Goal: Task Accomplishment & Management: Manage account settings

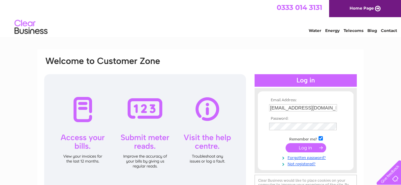
click at [310, 149] on input "submit" at bounding box center [305, 147] width 41 height 9
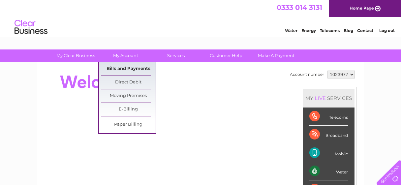
click at [126, 68] on link "Bills and Payments" at bounding box center [128, 68] width 54 height 13
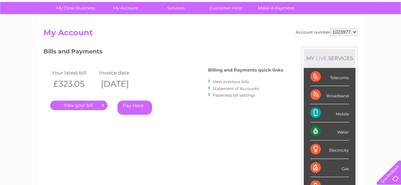
scroll to position [95, 0]
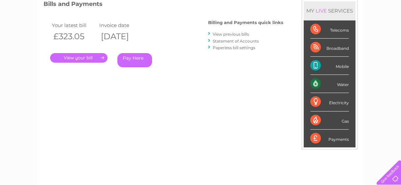
click at [92, 57] on link "." at bounding box center [78, 58] width 57 height 10
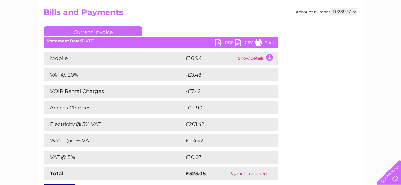
scroll to position [47, 0]
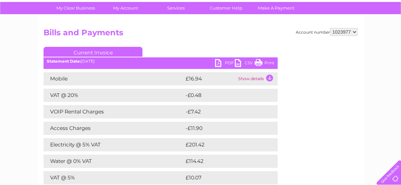
click at [219, 62] on link "PDF" at bounding box center [225, 64] width 20 height 10
